Goal: Transaction & Acquisition: Purchase product/service

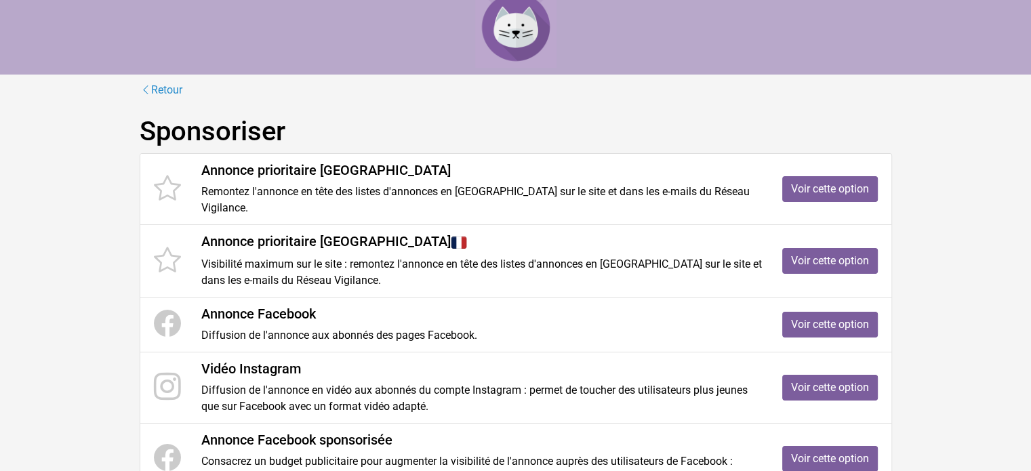
scroll to position [20, 0]
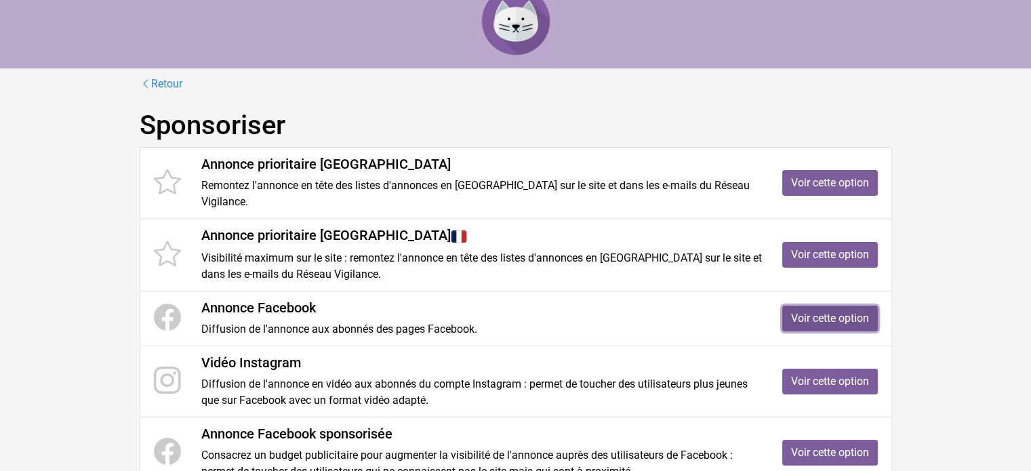
click at [833, 306] on link "Voir cette option" at bounding box center [831, 319] width 96 height 26
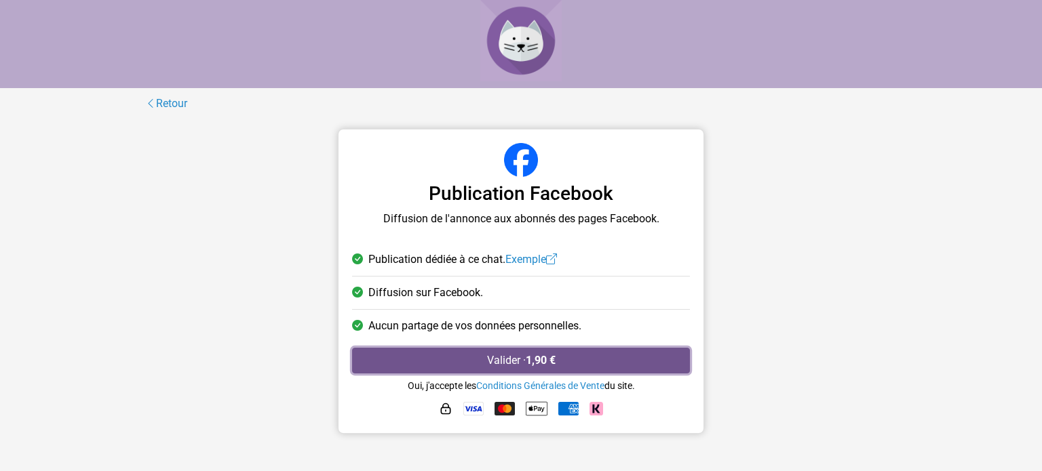
click at [516, 361] on button "Valider · 1,90 €" at bounding box center [521, 361] width 338 height 26
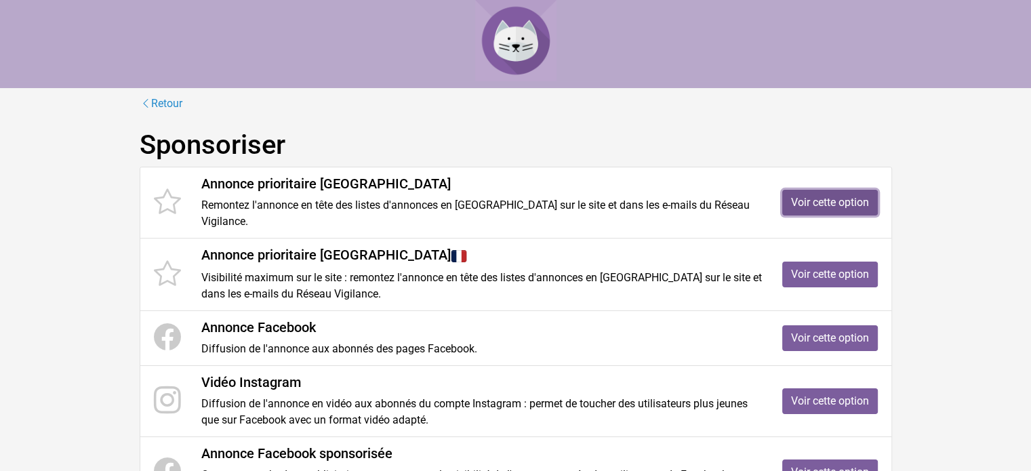
drag, startPoint x: 834, startPoint y: 195, endPoint x: 824, endPoint y: 197, distance: 10.4
click at [834, 195] on link "Voir cette option" at bounding box center [831, 203] width 96 height 26
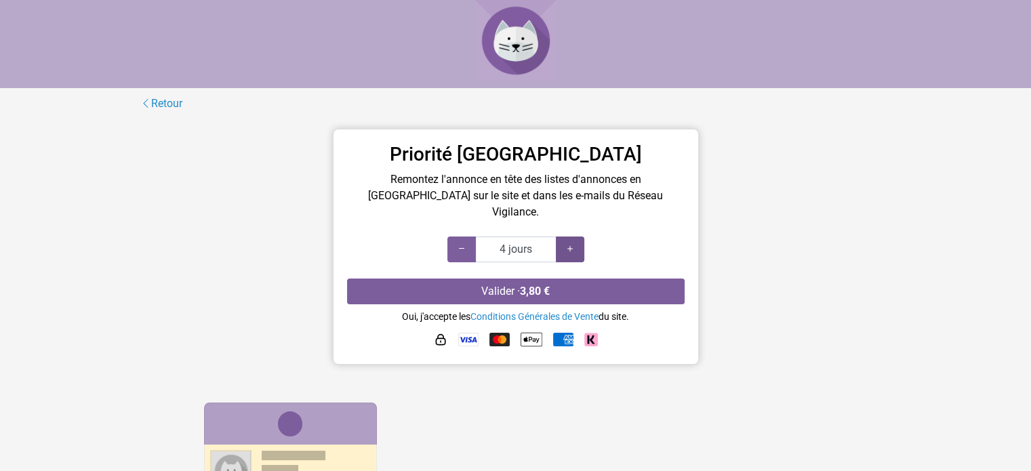
click at [571, 243] on icon at bounding box center [570, 249] width 11 height 13
click at [572, 243] on icon at bounding box center [570, 249] width 11 height 13
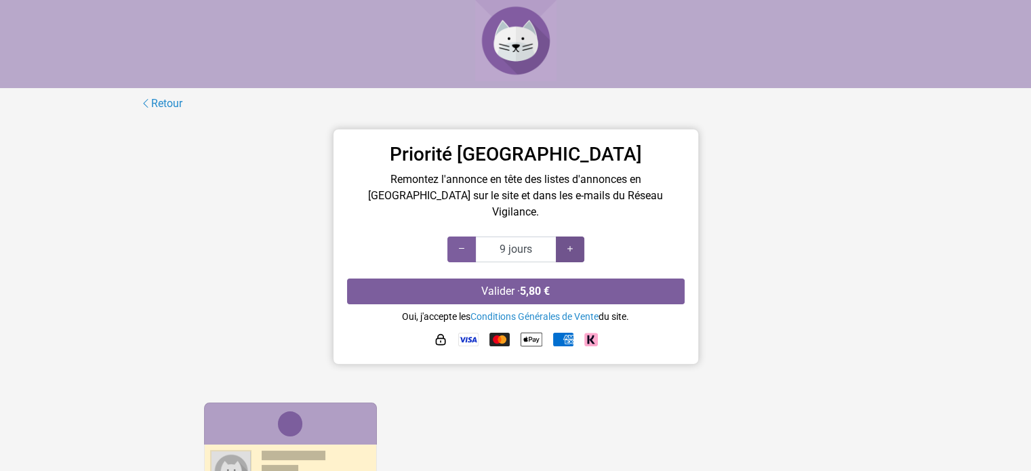
click at [572, 243] on icon at bounding box center [570, 249] width 11 height 13
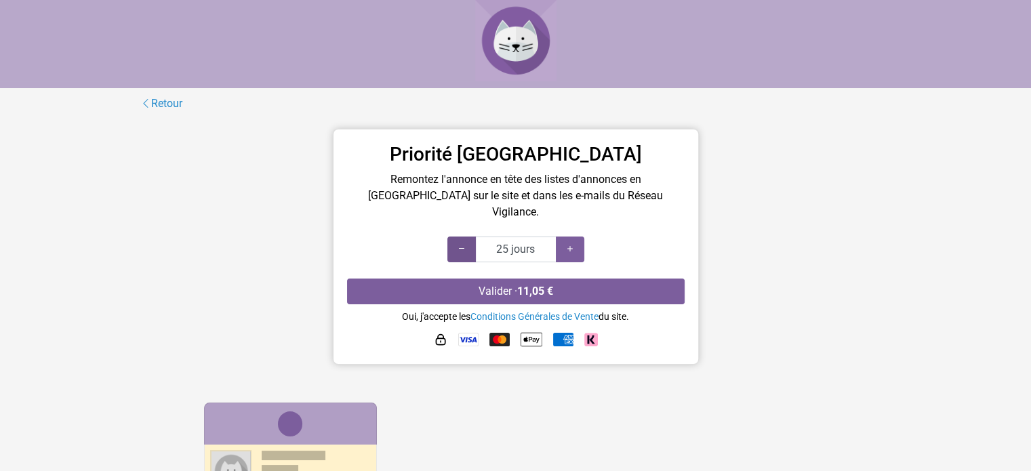
type input "20 jours"
click at [464, 243] on icon at bounding box center [461, 249] width 11 height 13
click at [496, 333] on img at bounding box center [500, 340] width 20 height 14
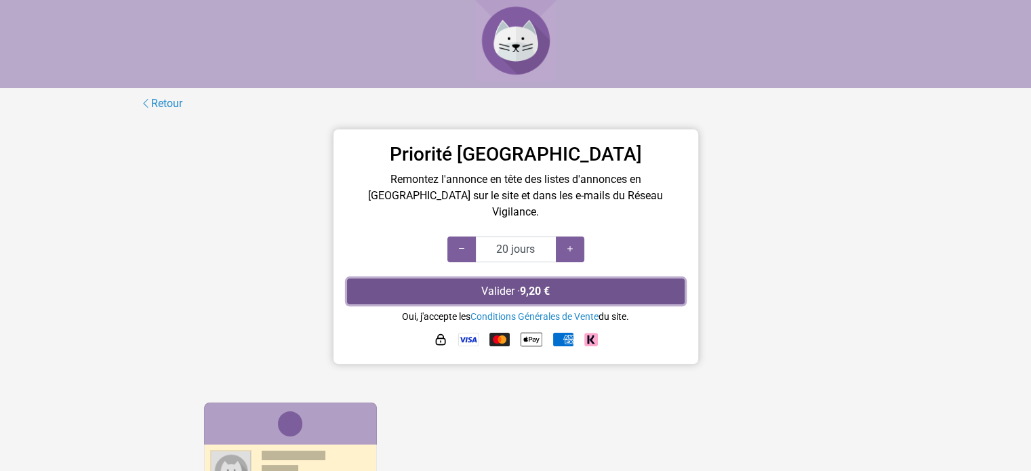
click at [505, 279] on button "Valider · 9,20 €" at bounding box center [516, 292] width 338 height 26
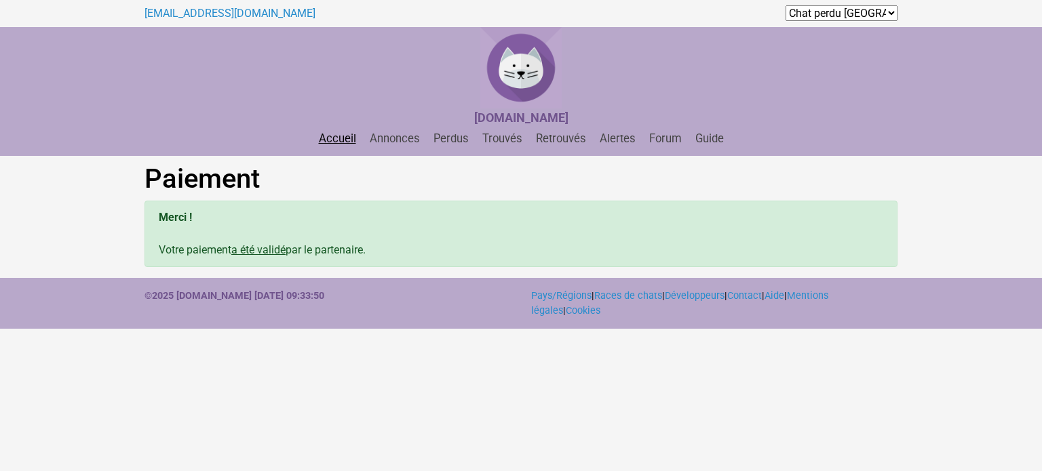
click at [339, 142] on link "Accueil" at bounding box center [337, 138] width 48 height 13
